Goal: Transaction & Acquisition: Download file/media

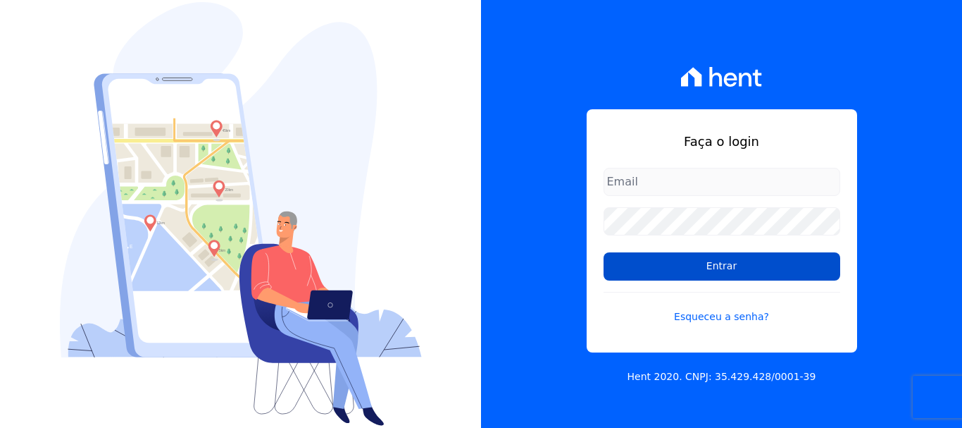
type input "luiz.nascimento@maislar.com"
click at [742, 266] on input "Entrar" at bounding box center [722, 266] width 237 height 28
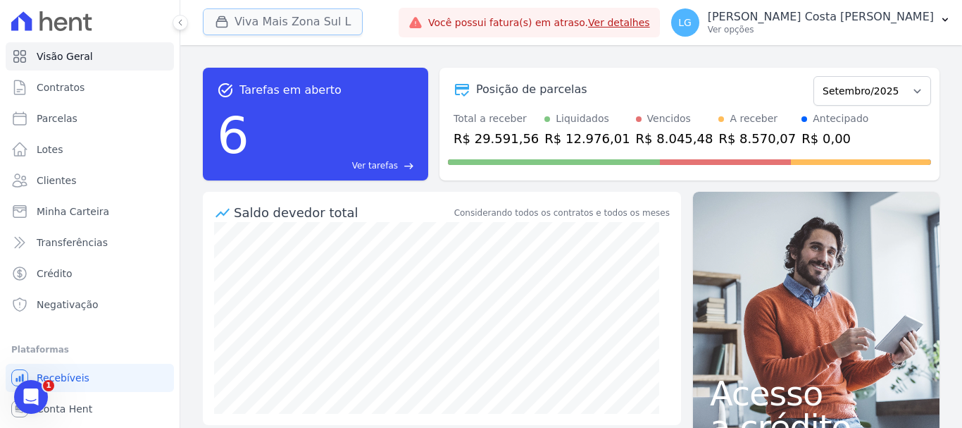
click at [346, 18] on button "Viva Mais Zona Sul L" at bounding box center [283, 21] width 160 height 27
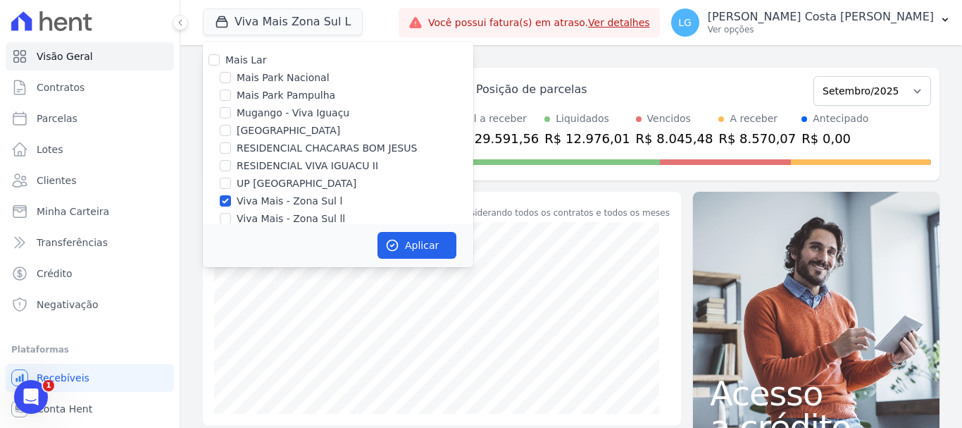
click at [244, 56] on label "Mais Lar" at bounding box center [245, 59] width 41 height 11
click at [220, 56] on input "Mais Lar" at bounding box center [213, 59] width 11 height 11
checkbox input "true"
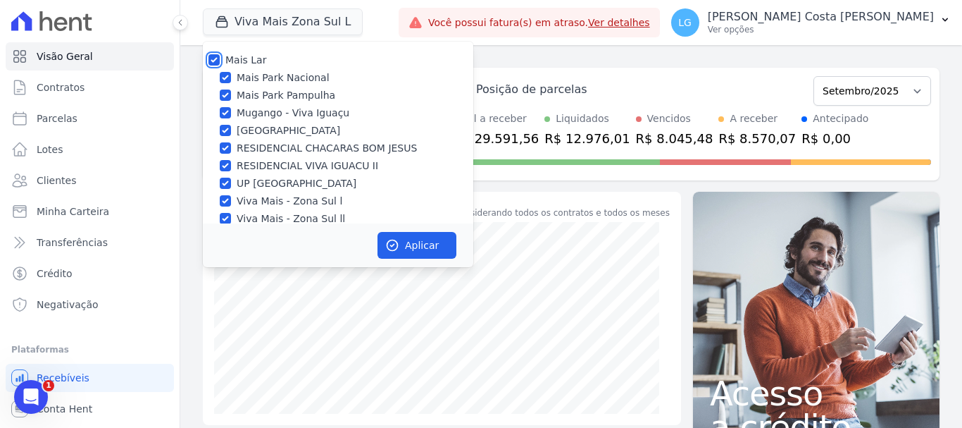
checkbox input "true"
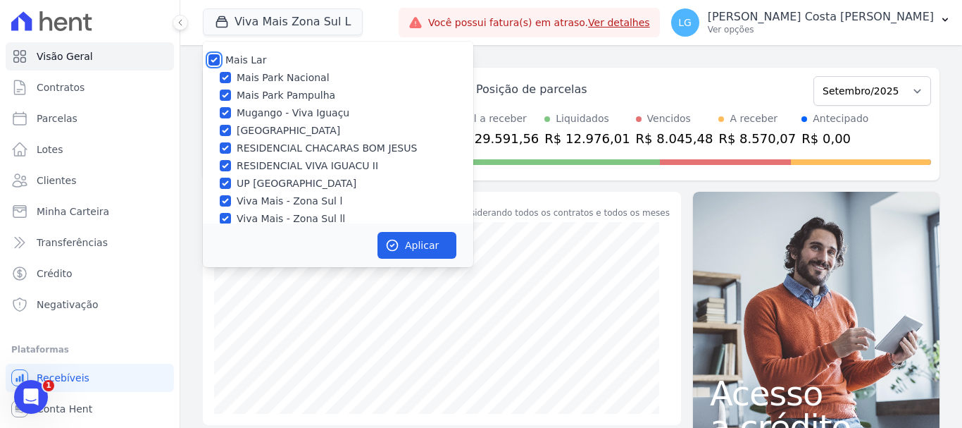
checkbox input "true"
click at [413, 244] on button "Aplicar" at bounding box center [417, 245] width 79 height 27
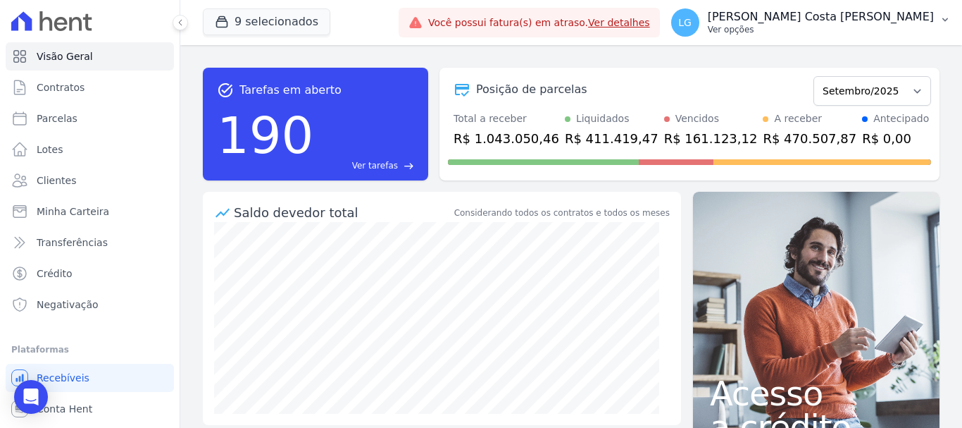
click at [853, 20] on p "[PERSON_NAME] Costa [PERSON_NAME]" at bounding box center [821, 17] width 226 height 14
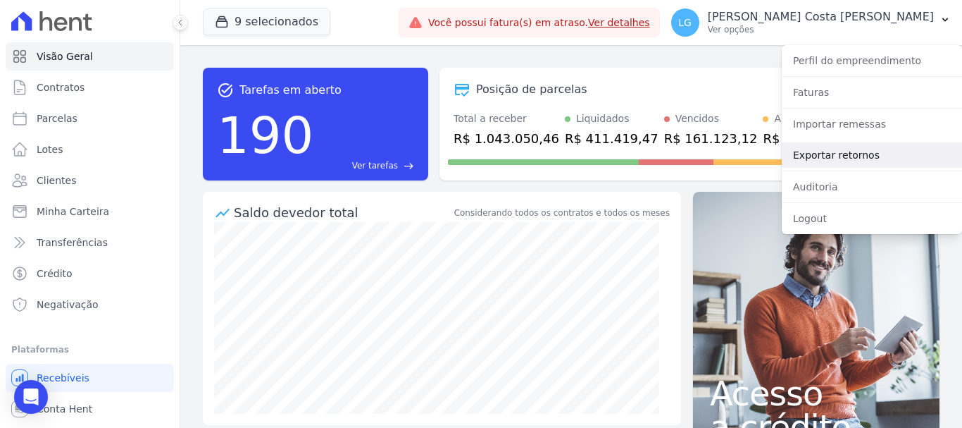
click at [854, 158] on link "Exportar retornos" at bounding box center [872, 154] width 180 height 25
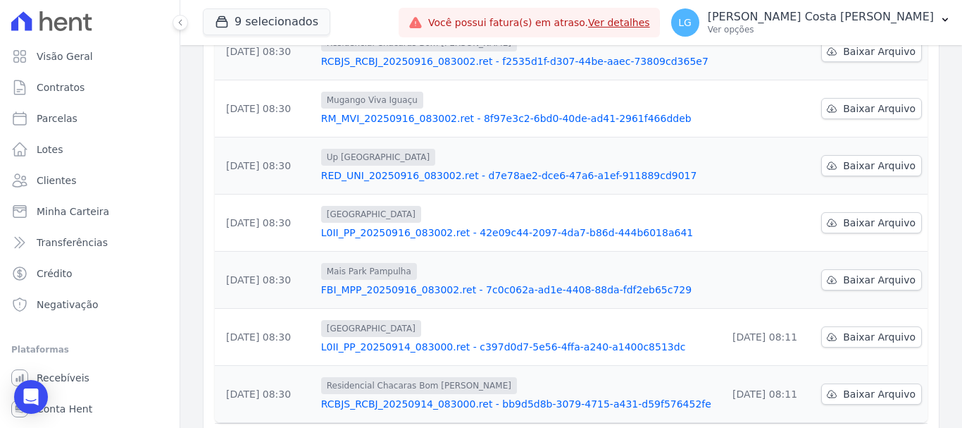
scroll to position [463, 0]
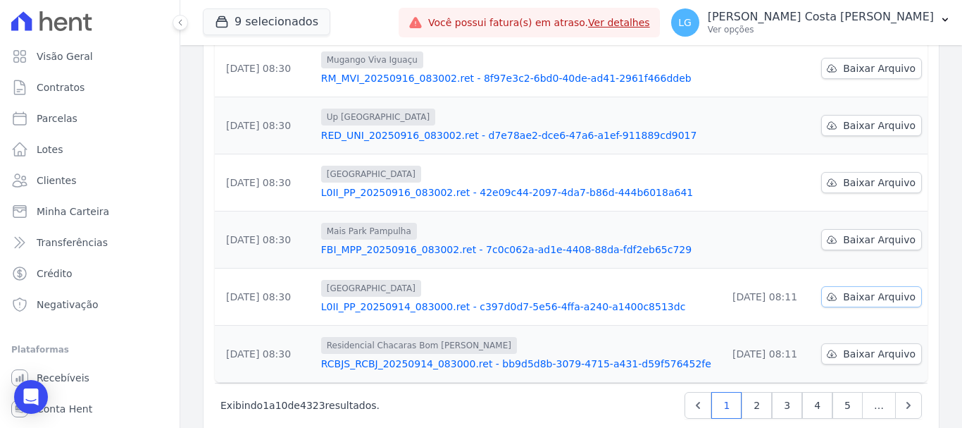
click at [843, 289] on span "Baixar Arquivo" at bounding box center [879, 296] width 73 height 14
click at [844, 232] on span "Baixar Arquivo" at bounding box center [879, 239] width 73 height 14
click at [853, 175] on span "Baixar Arquivo" at bounding box center [879, 182] width 73 height 14
click at [861, 118] on span "Baixar Arquivo" at bounding box center [879, 125] width 73 height 14
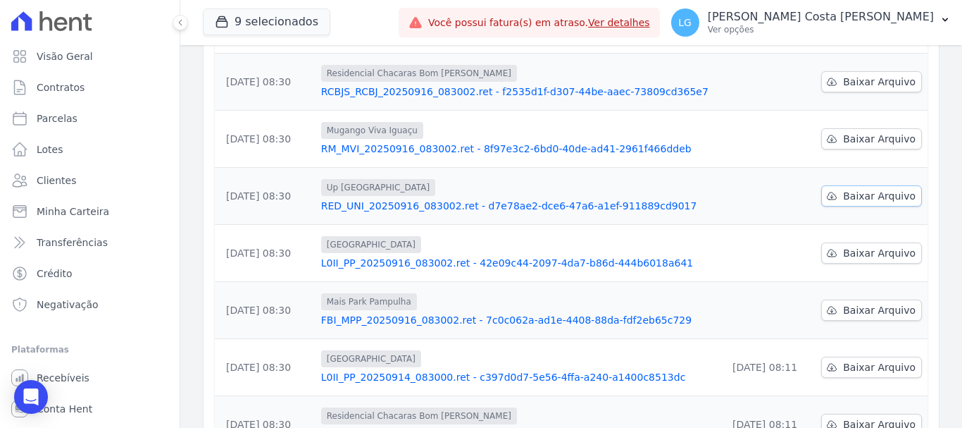
scroll to position [322, 0]
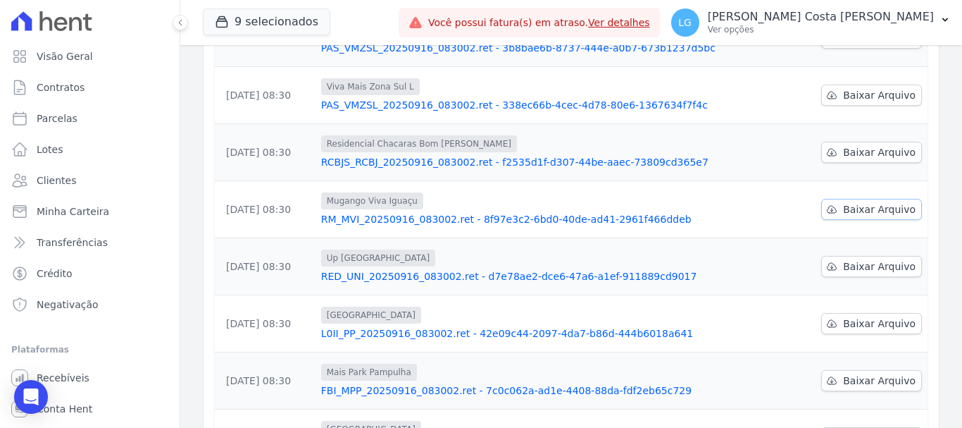
click at [848, 199] on link "Baixar Arquivo" at bounding box center [871, 209] width 101 height 21
click at [849, 145] on span "Baixar Arquivo" at bounding box center [879, 152] width 73 height 14
click at [854, 88] on span "Baixar Arquivo" at bounding box center [879, 95] width 73 height 14
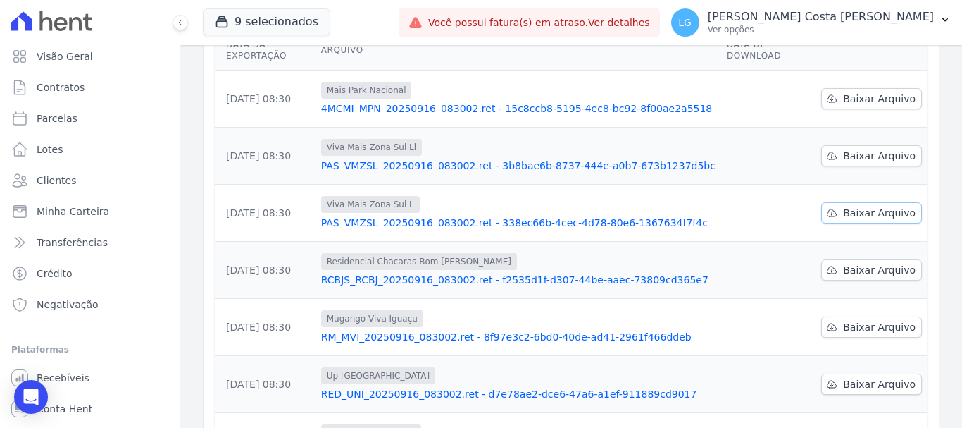
scroll to position [181, 0]
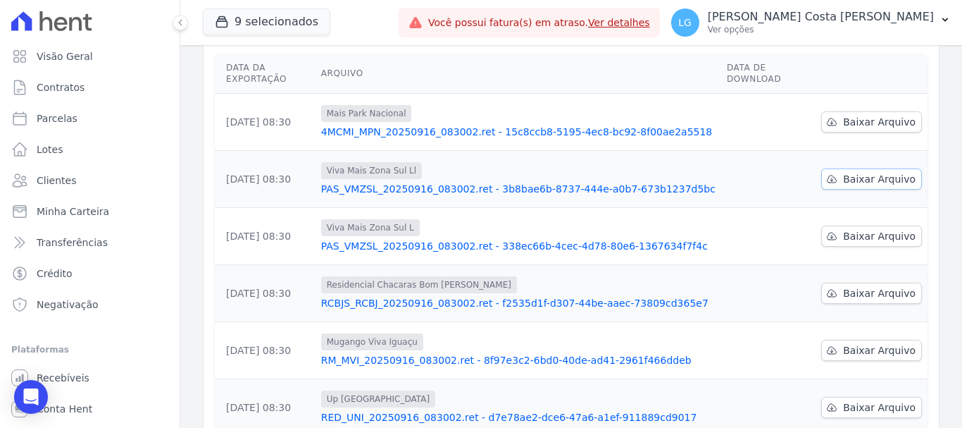
click at [863, 172] on span "Baixar Arquivo" at bounding box center [879, 179] width 73 height 14
click at [855, 115] on span "Baixar Arquivo" at bounding box center [879, 122] width 73 height 14
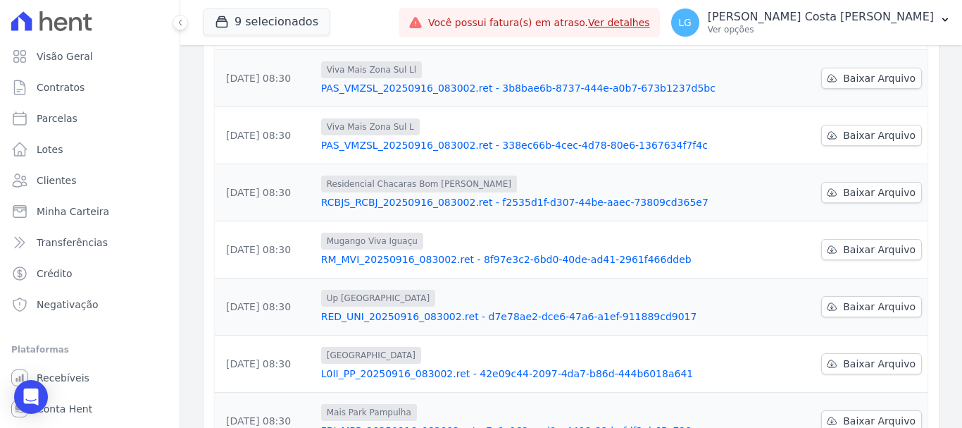
scroll to position [352, 0]
